Goal: Task Accomplishment & Management: Manage account settings

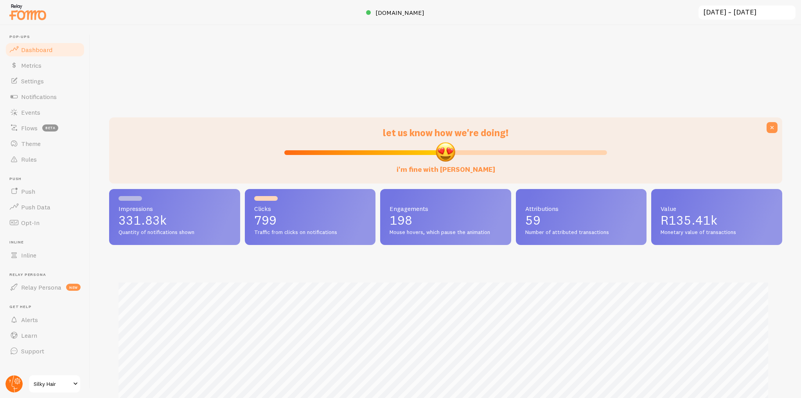
scroll to position [391010, 390547]
click at [16, 382] on g at bounding box center [13, 383] width 17 height 17
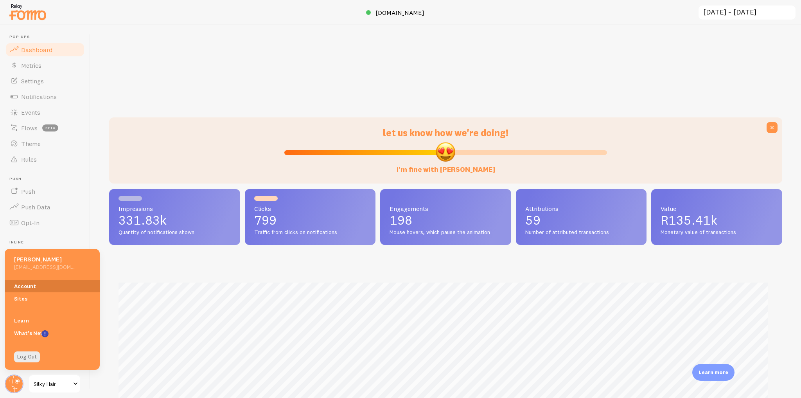
click at [41, 281] on link "Account" at bounding box center [52, 286] width 95 height 13
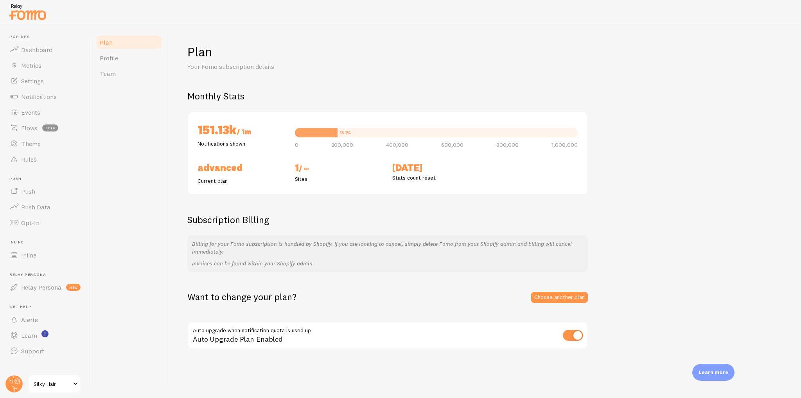
click at [577, 328] on div "Auto Upgrade Plan Enabled" at bounding box center [387, 336] width 401 height 29
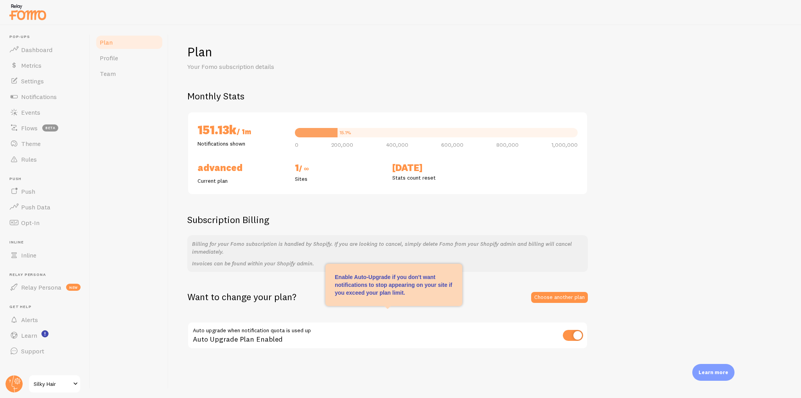
click at [577, 332] on input "checkbox" at bounding box center [573, 335] width 20 height 11
checkbox input "false"
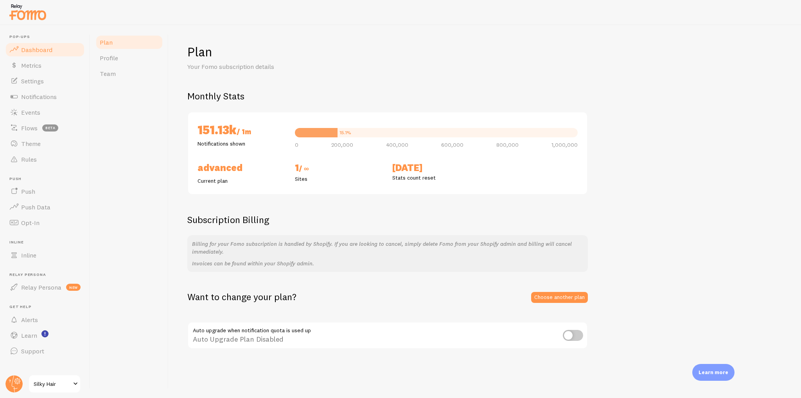
click at [50, 47] on span "Dashboard" at bounding box center [36, 50] width 31 height 8
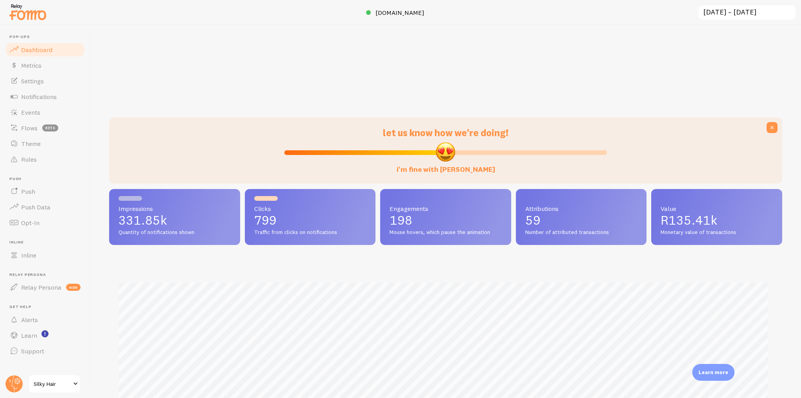
scroll to position [205, 668]
click at [65, 93] on link "Notifications" at bounding box center [45, 97] width 81 height 16
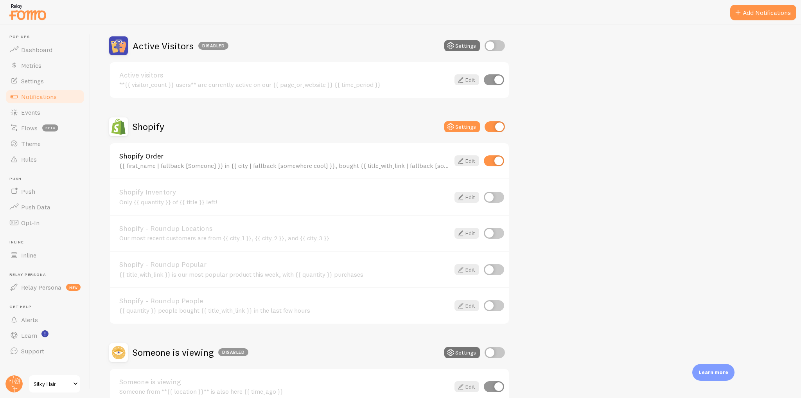
scroll to position [31, 0]
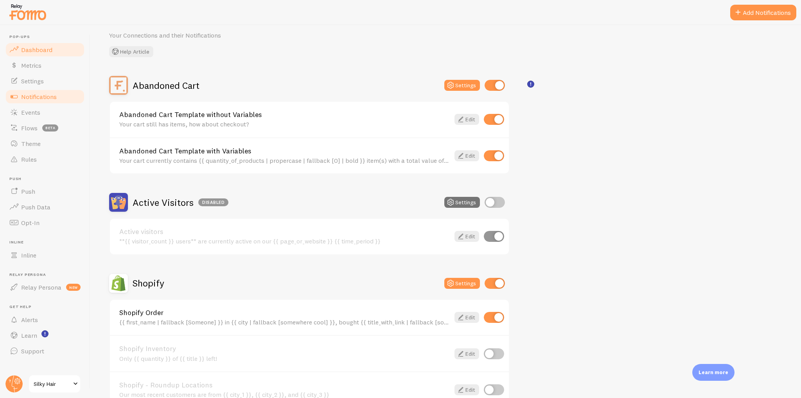
click at [58, 51] on link "Dashboard" at bounding box center [45, 50] width 81 height 16
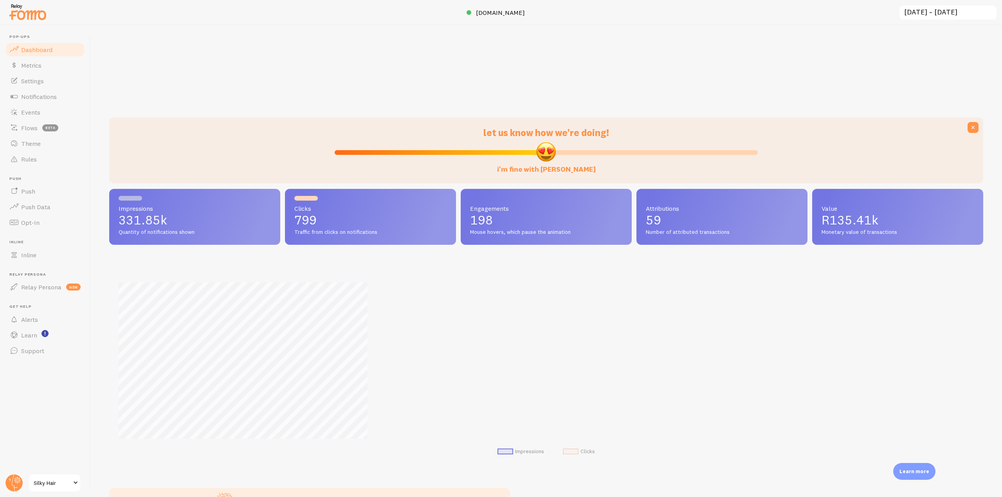
scroll to position [205, 868]
